Goal: Transaction & Acquisition: Subscribe to service/newsletter

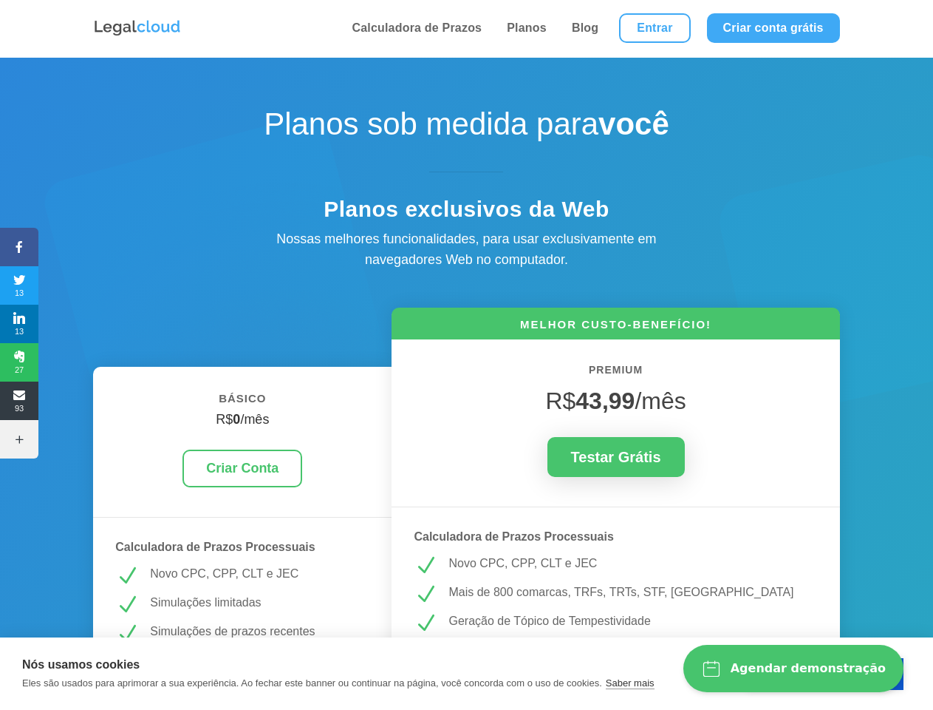
click at [19, 247] on icon at bounding box center [19, 247] width 38 height 12
click at [19, 285] on span "13" at bounding box center [19, 285] width 38 height 24
click at [19, 324] on span "13" at bounding box center [19, 324] width 38 height 24
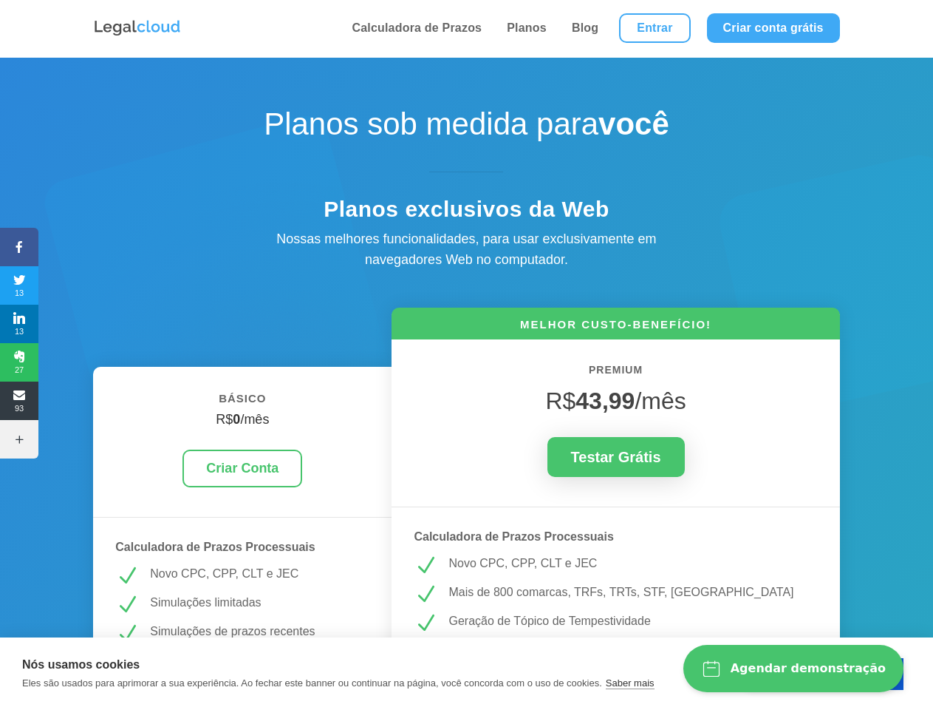
click at [19, 362] on span "27" at bounding box center [19, 362] width 38 height 24
click at [19, 401] on span "93" at bounding box center [19, 401] width 38 height 24
click at [19, 439] on icon at bounding box center [19, 439] width 38 height 12
